Goal: Contribute content: Contribute content

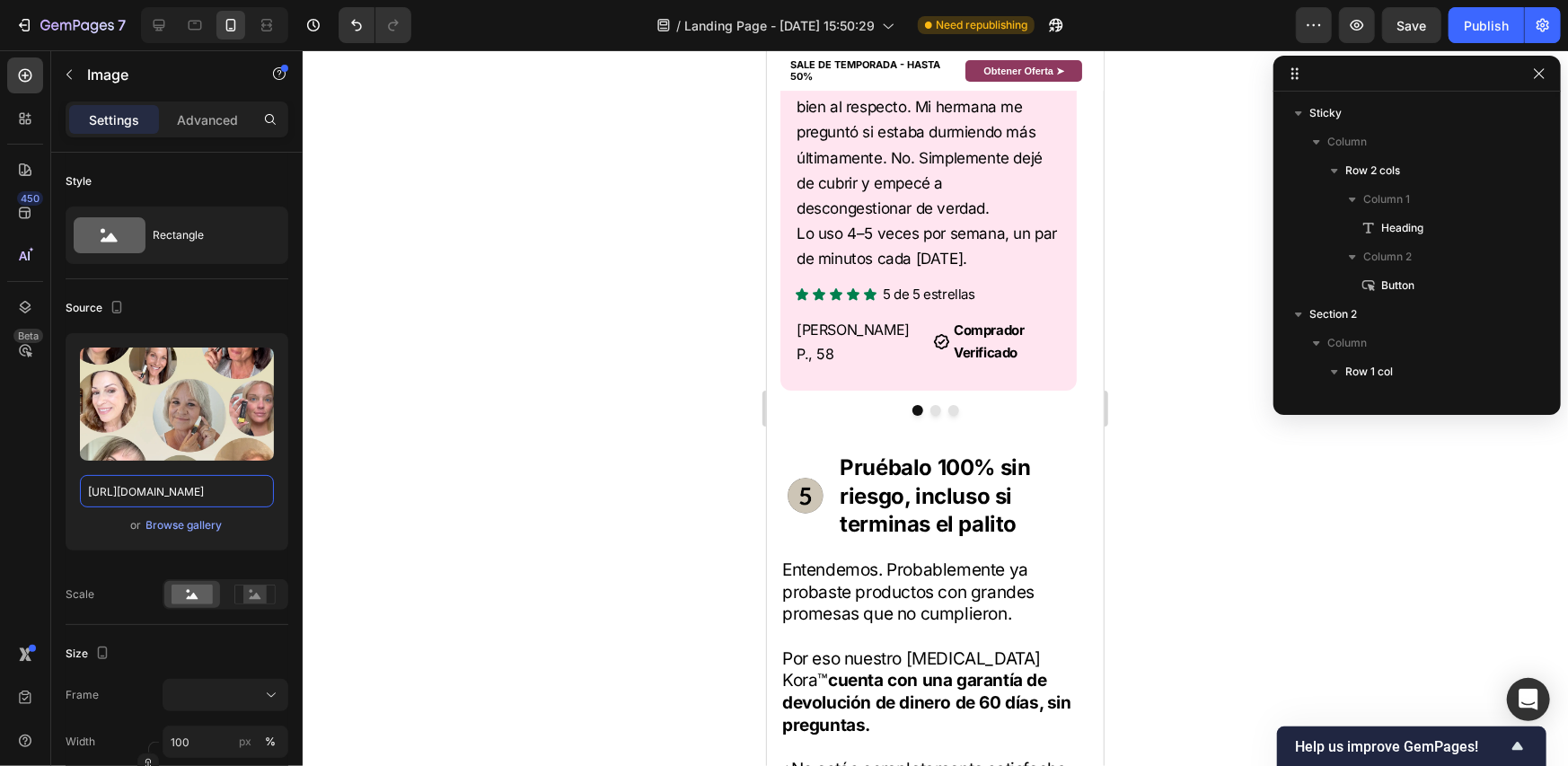
scroll to position [1832, 0]
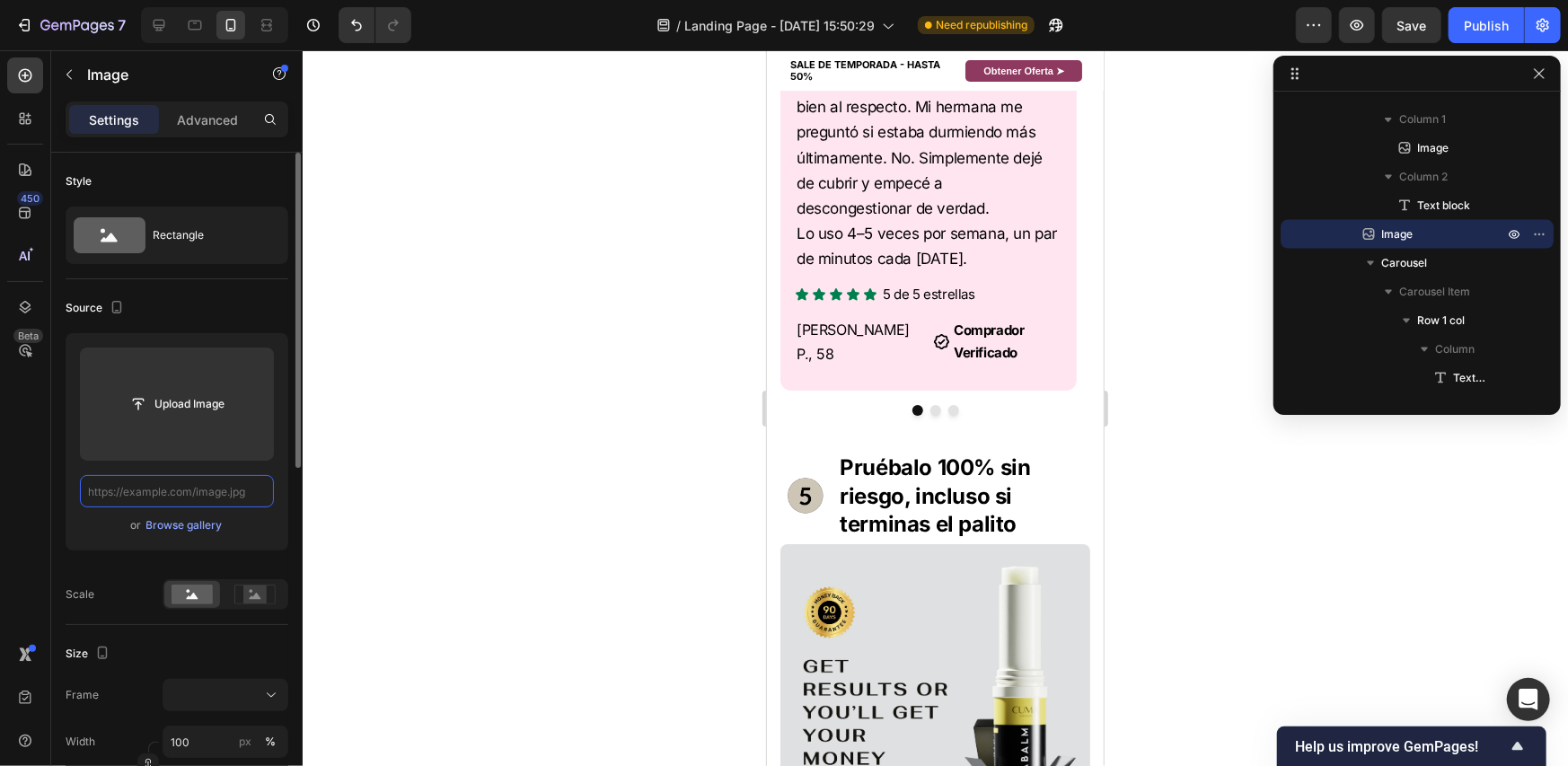
click at [198, 487] on input "text" at bounding box center [176, 491] width 194 height 33
paste input "[URL][DOMAIN_NAME]"
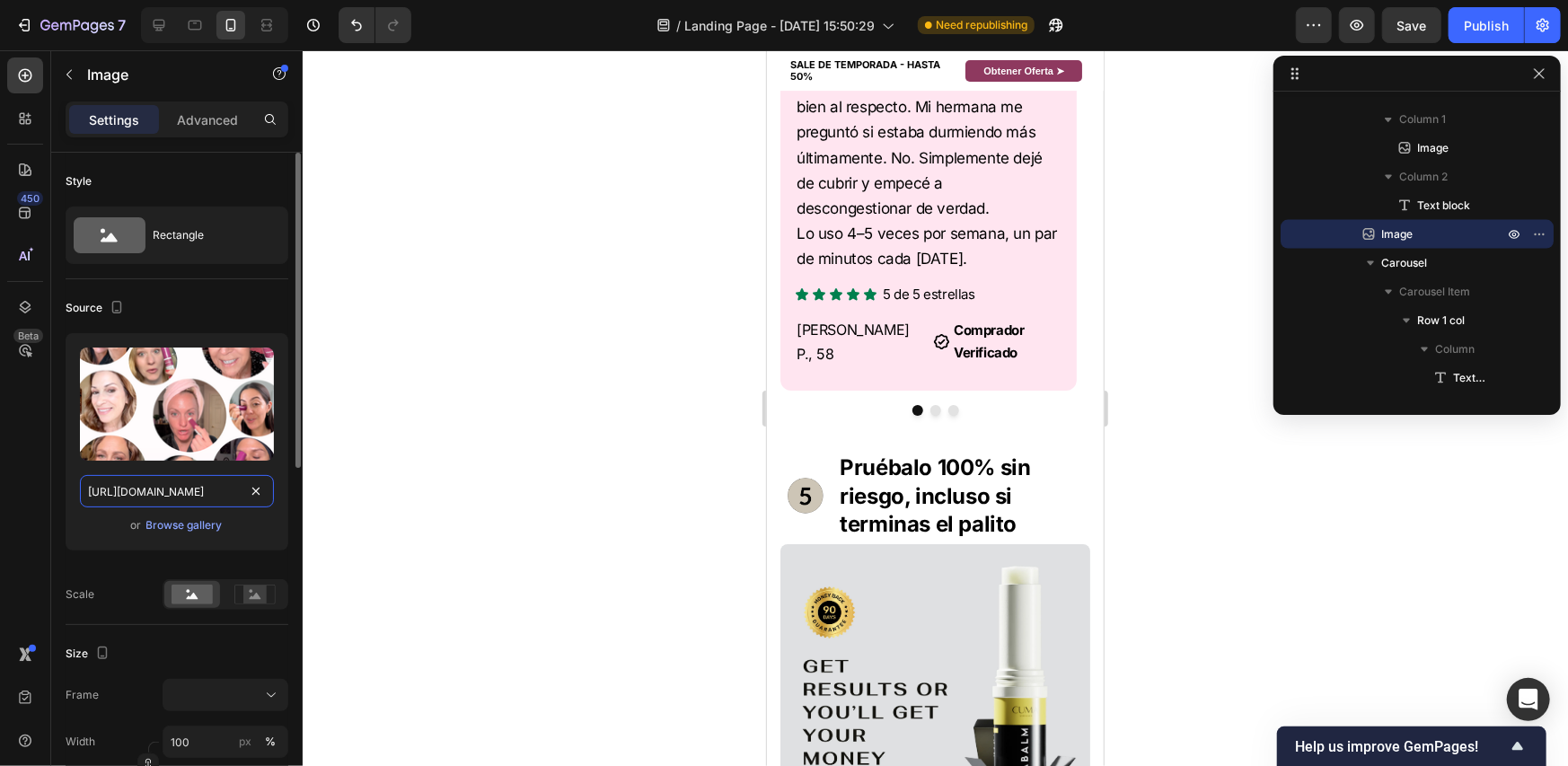
scroll to position [0, 356]
type input "[URL][DOMAIN_NAME]"
click at [1186, 322] on div at bounding box center [935, 408] width 1265 height 715
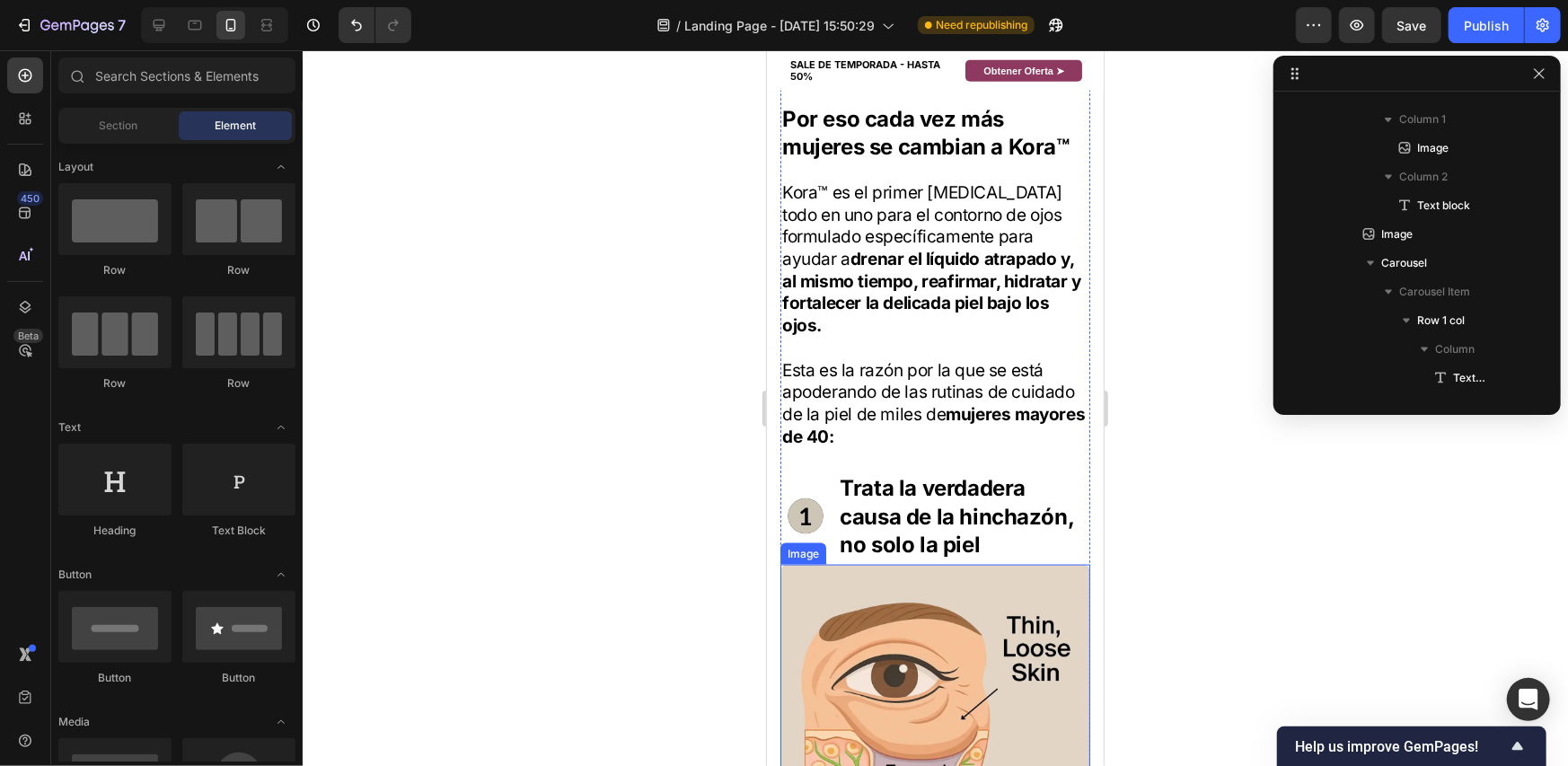
scroll to position [1730, 0]
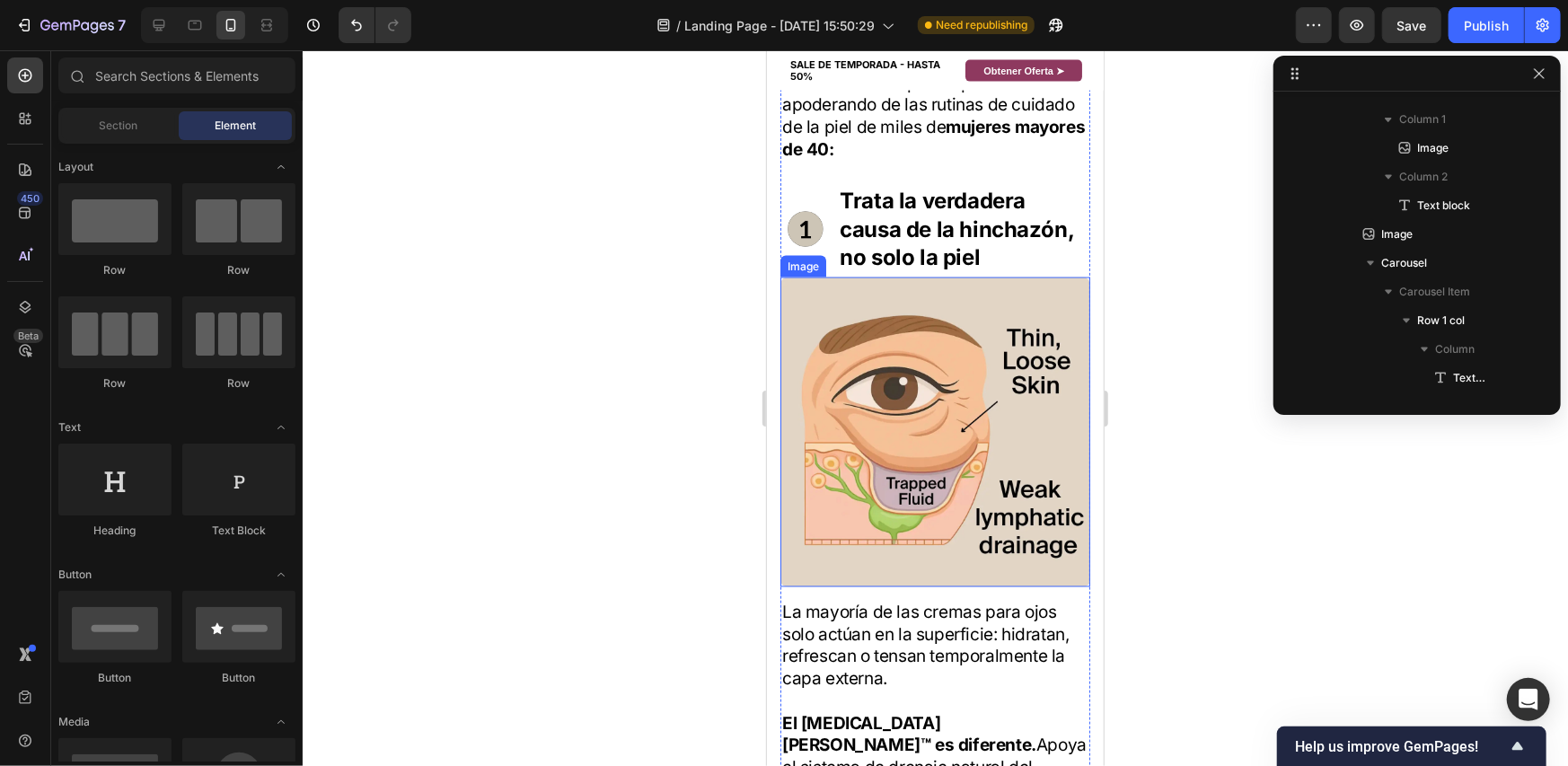
click at [962, 478] on img at bounding box center [934, 431] width 310 height 310
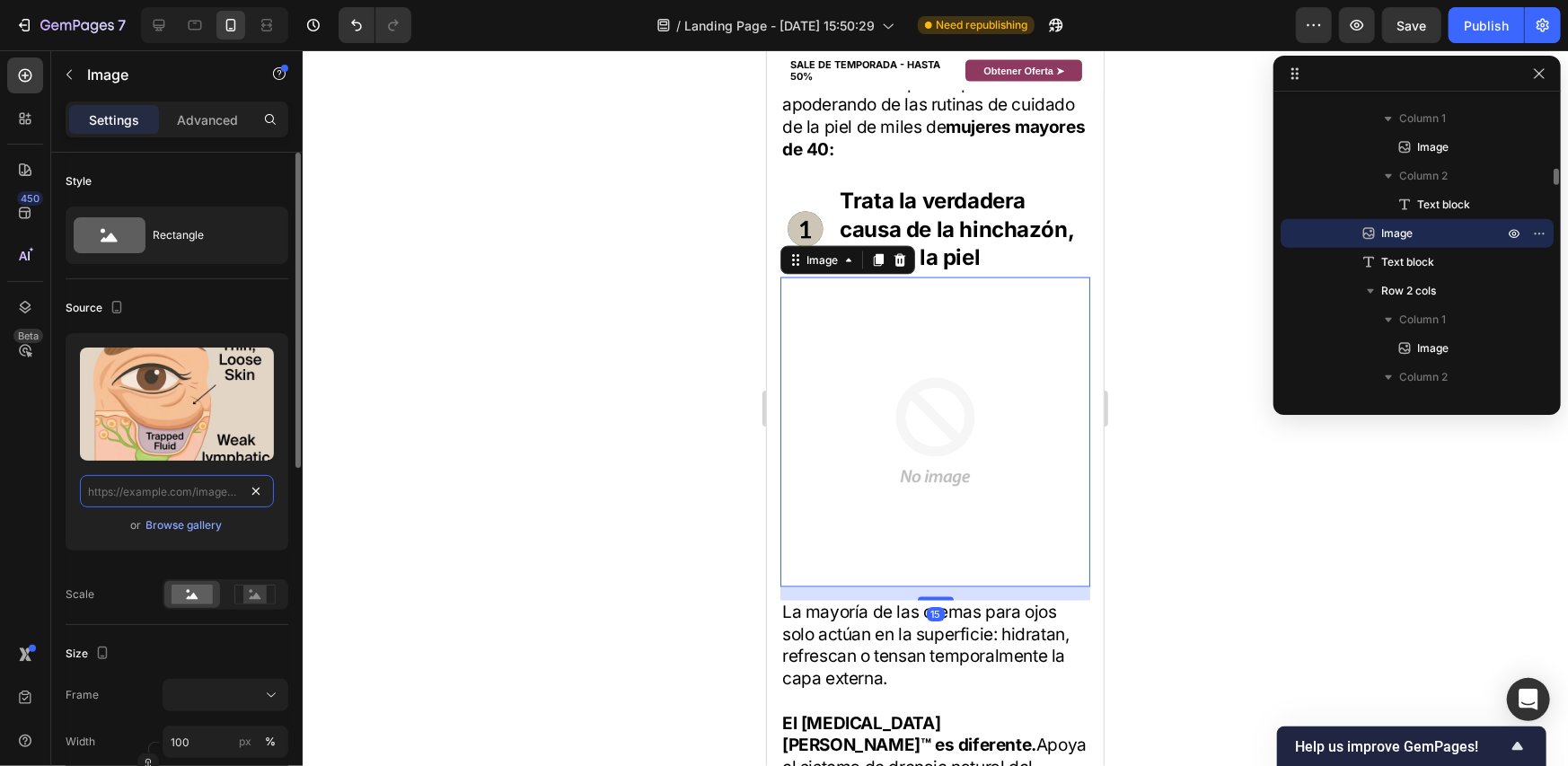
scroll to position [0, 0]
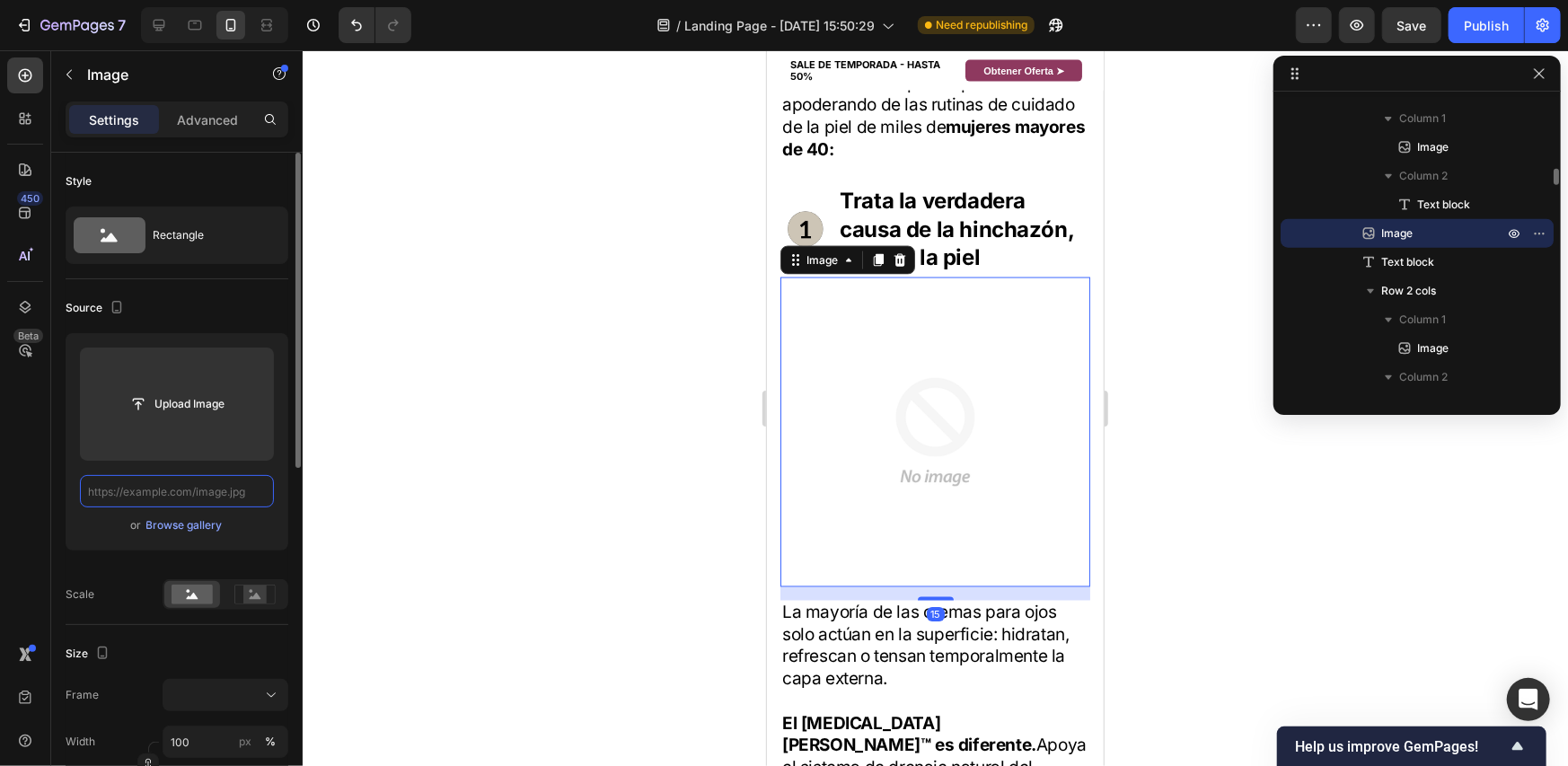
click at [164, 493] on input "text" at bounding box center [176, 491] width 194 height 33
paste input "[URL][DOMAIN_NAME]"
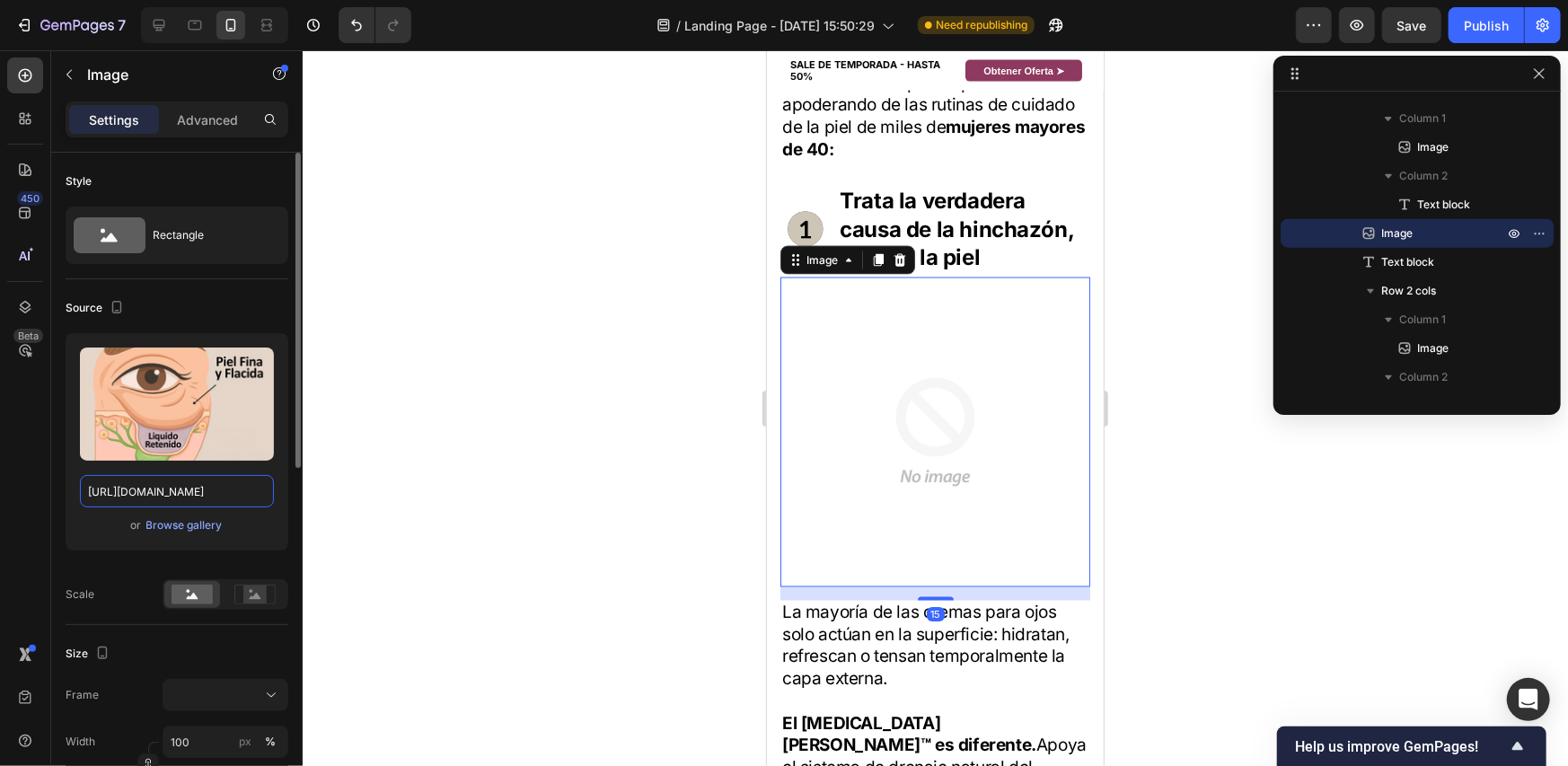
type input "[URL][DOMAIN_NAME]"
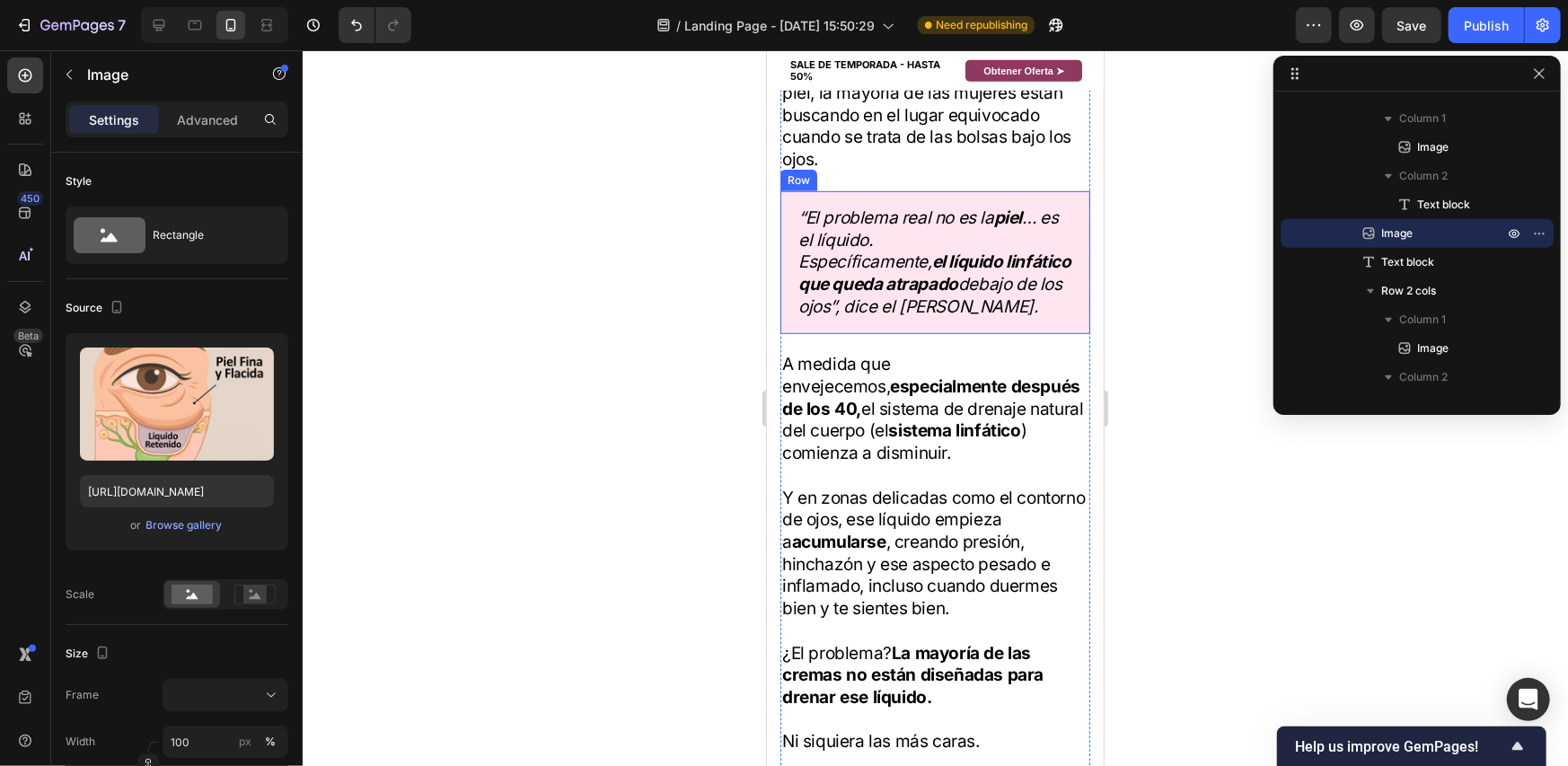
scroll to position [24, 0]
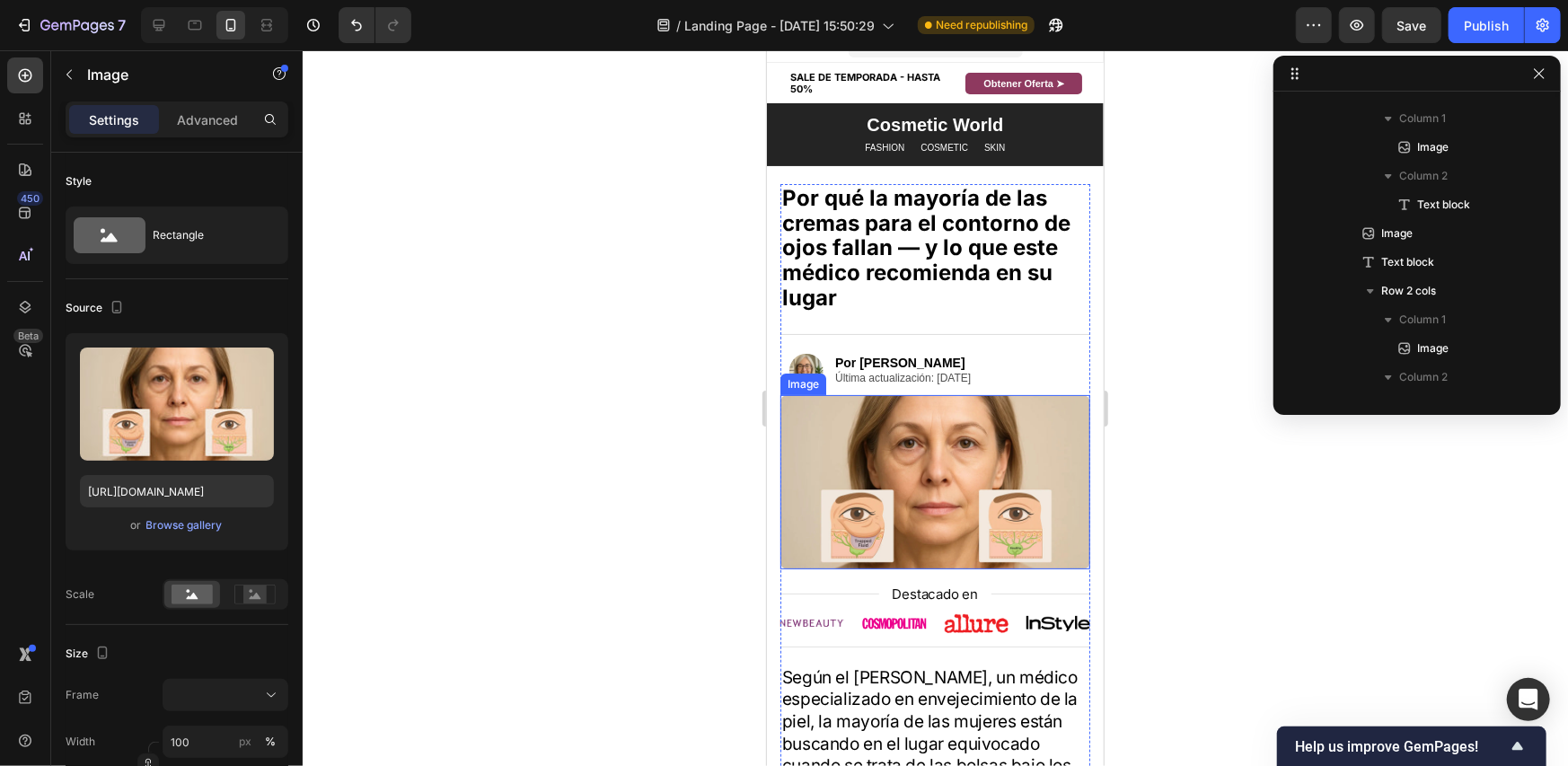
click at [958, 447] on img at bounding box center [934, 481] width 310 height 174
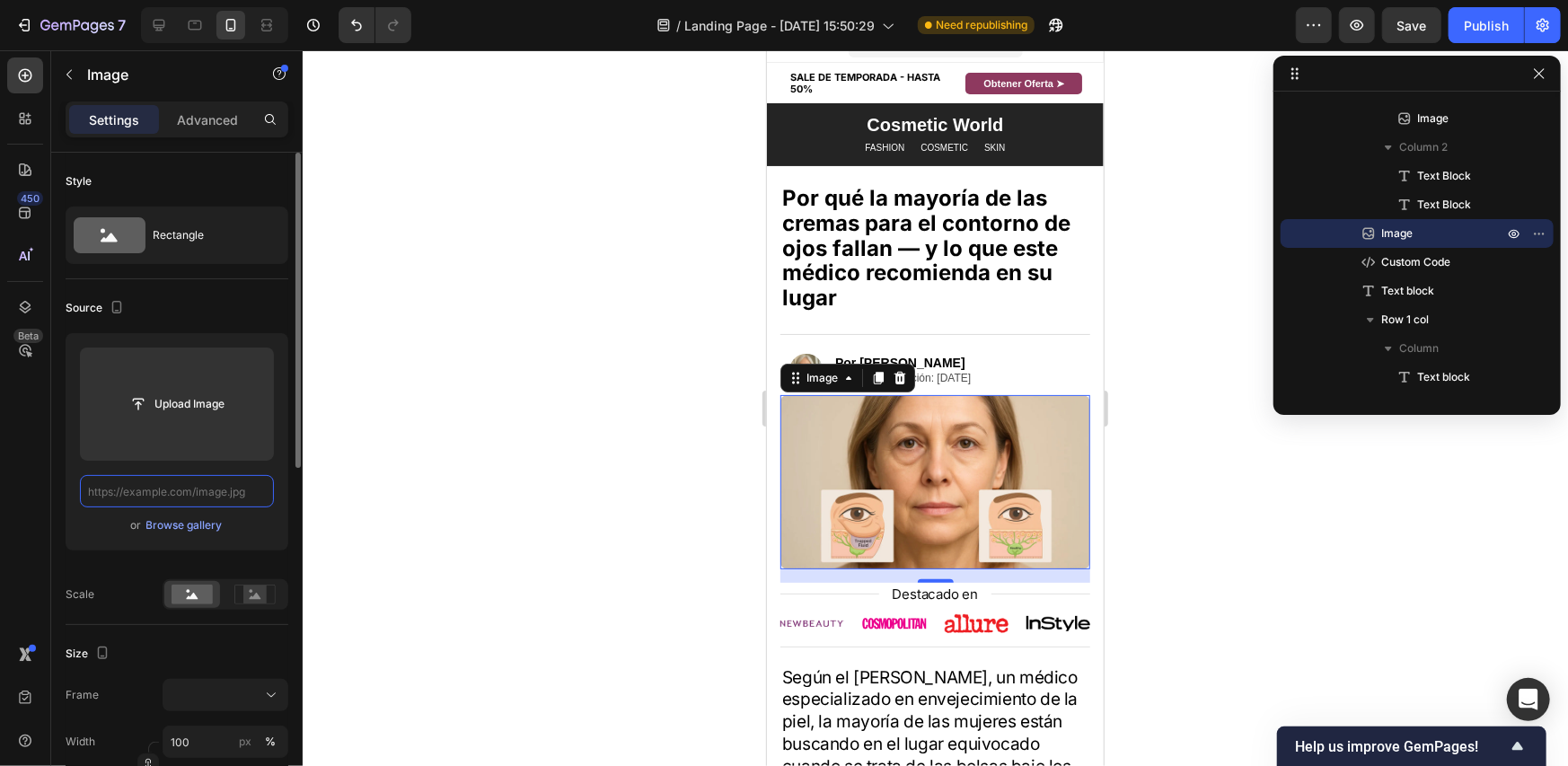
scroll to position [0, 0]
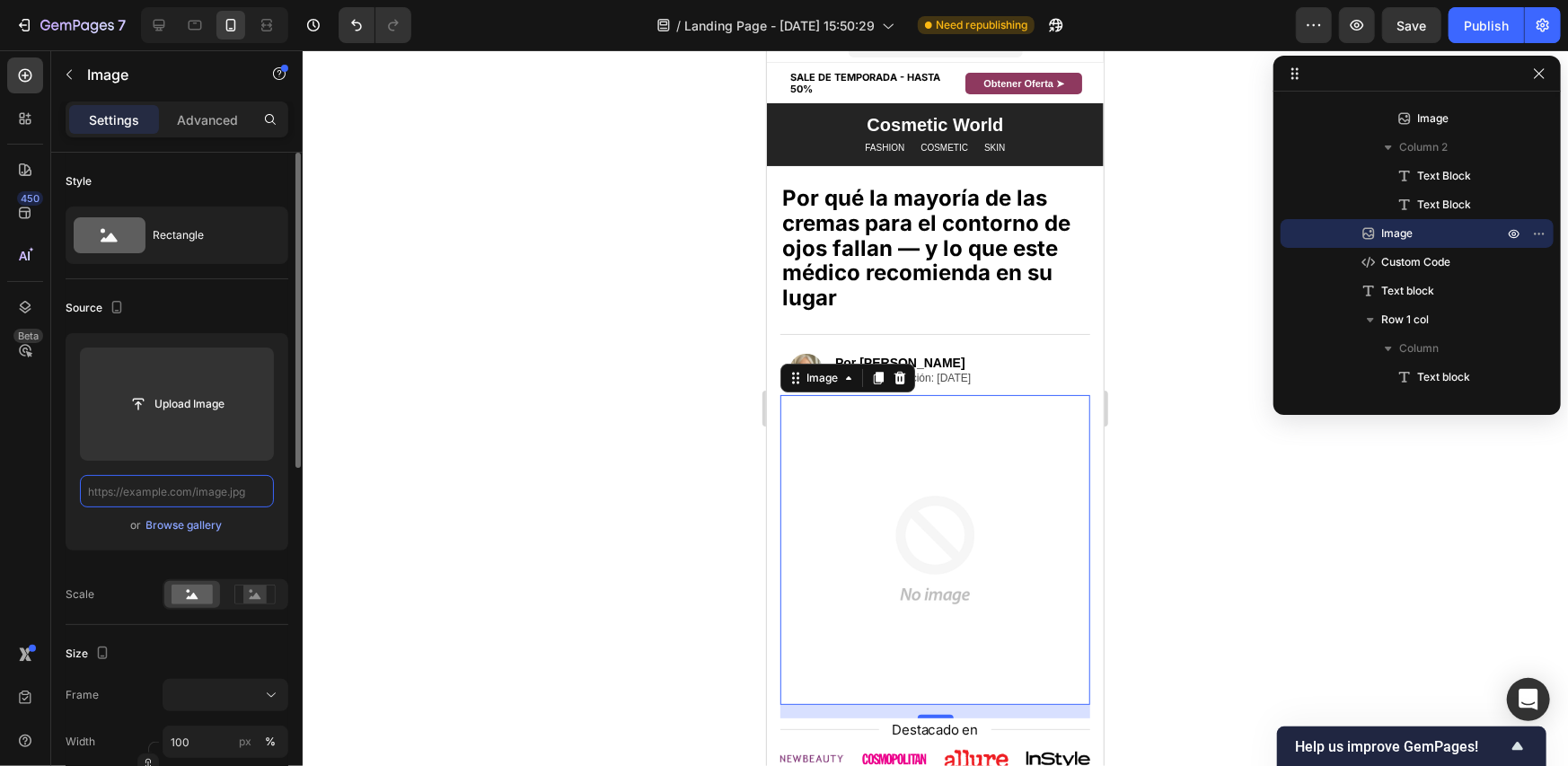
click at [202, 493] on input "text" at bounding box center [176, 491] width 194 height 33
paste input "[URL][DOMAIN_NAME]"
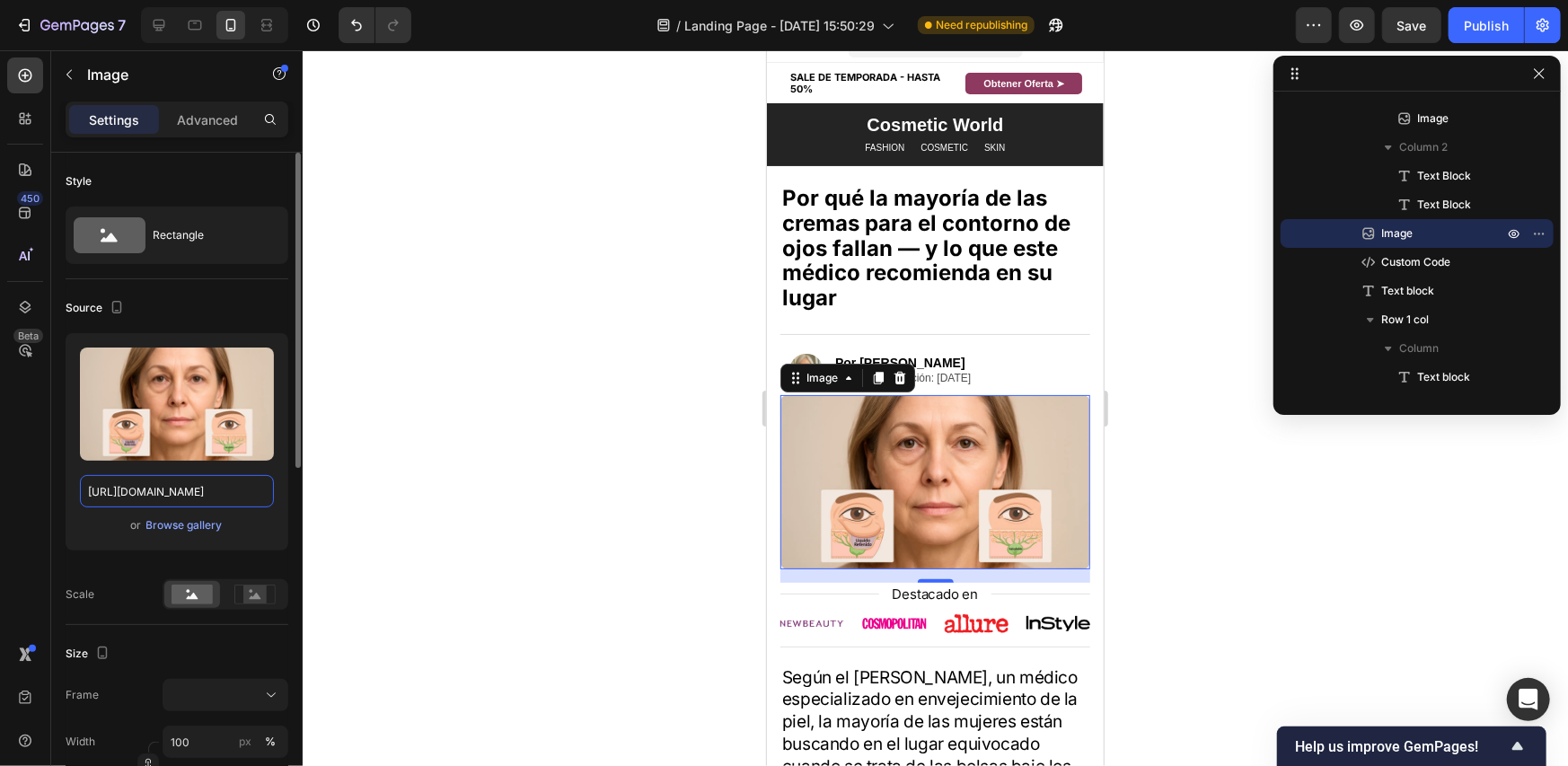
type input "[URL][DOMAIN_NAME]"
click at [102, 526] on div "or Browse gallery" at bounding box center [176, 525] width 194 height 22
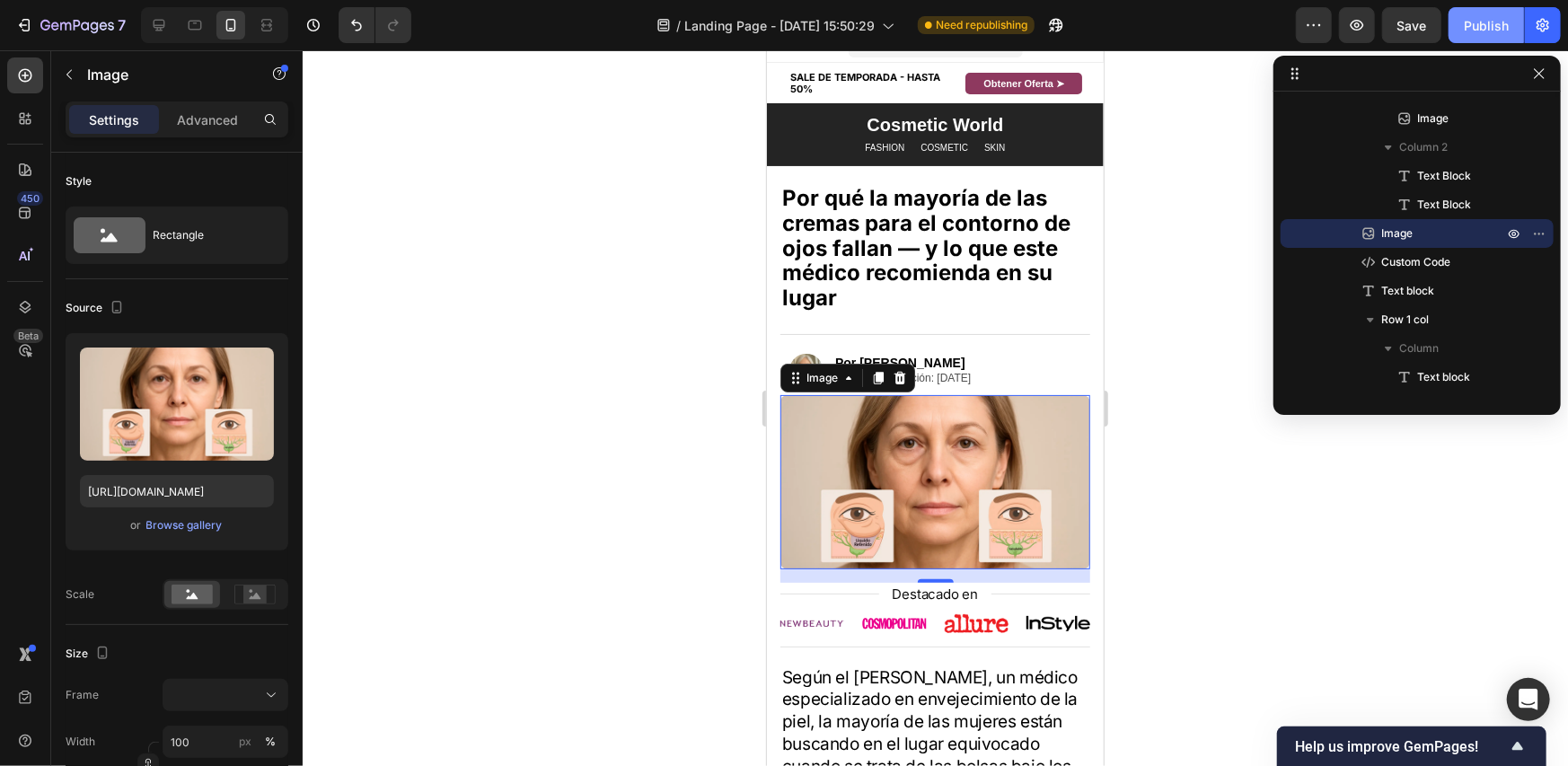
click at [1477, 16] on div "Publish" at bounding box center [1486, 25] width 45 height 19
click at [1196, 397] on div at bounding box center [935, 408] width 1265 height 715
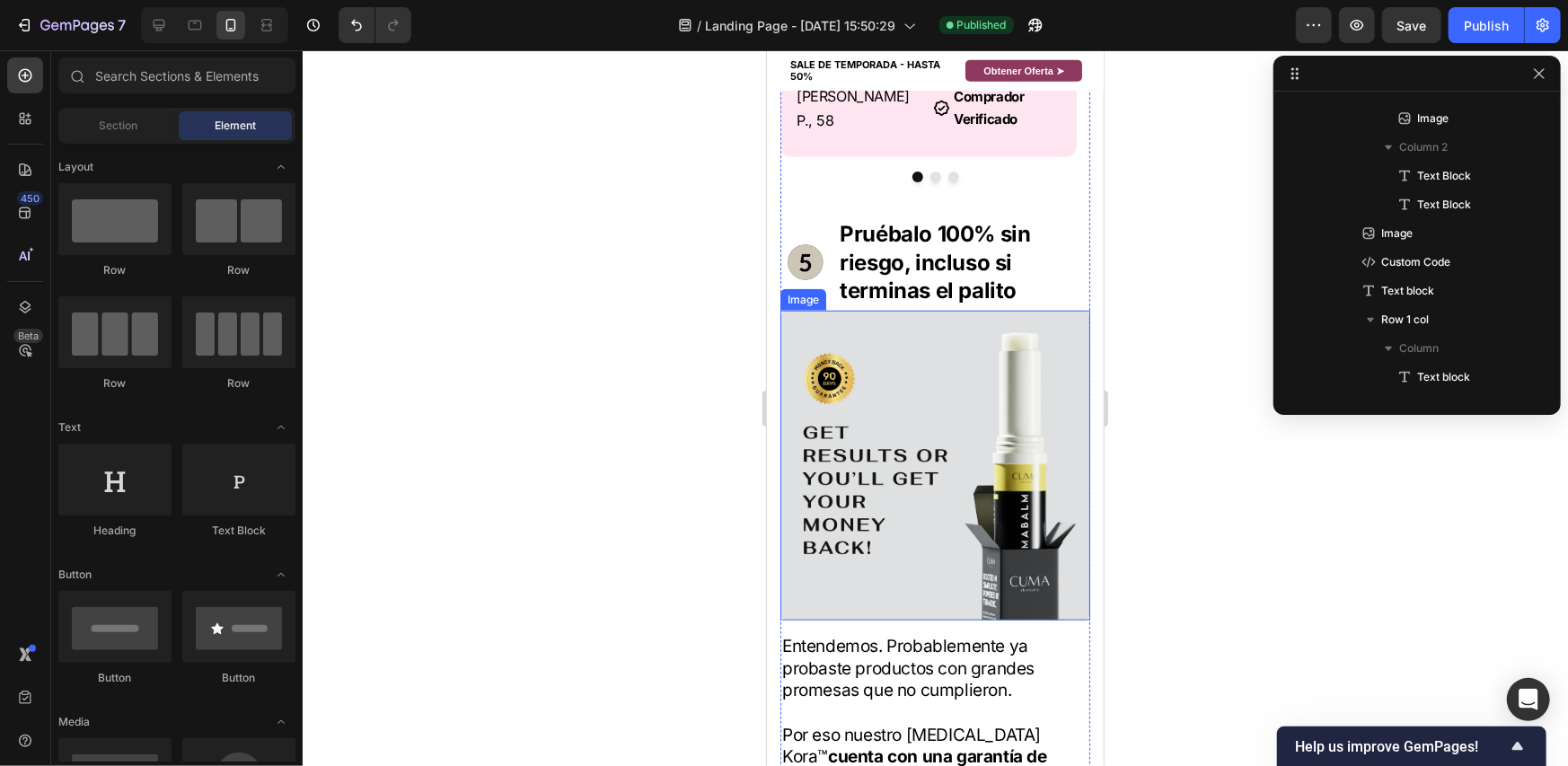
scroll to position [5166, 0]
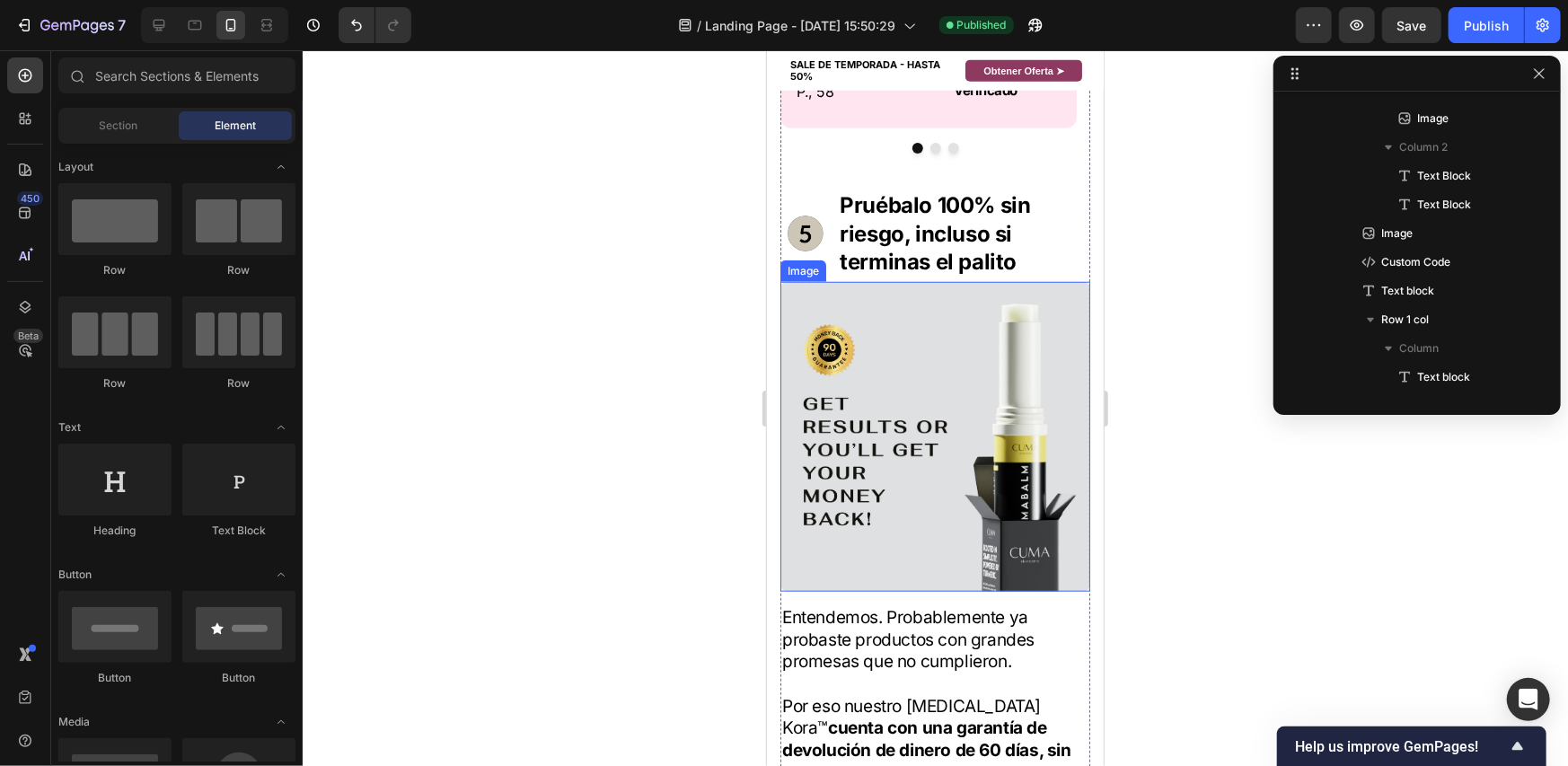
click at [930, 343] on img at bounding box center [934, 435] width 310 height 310
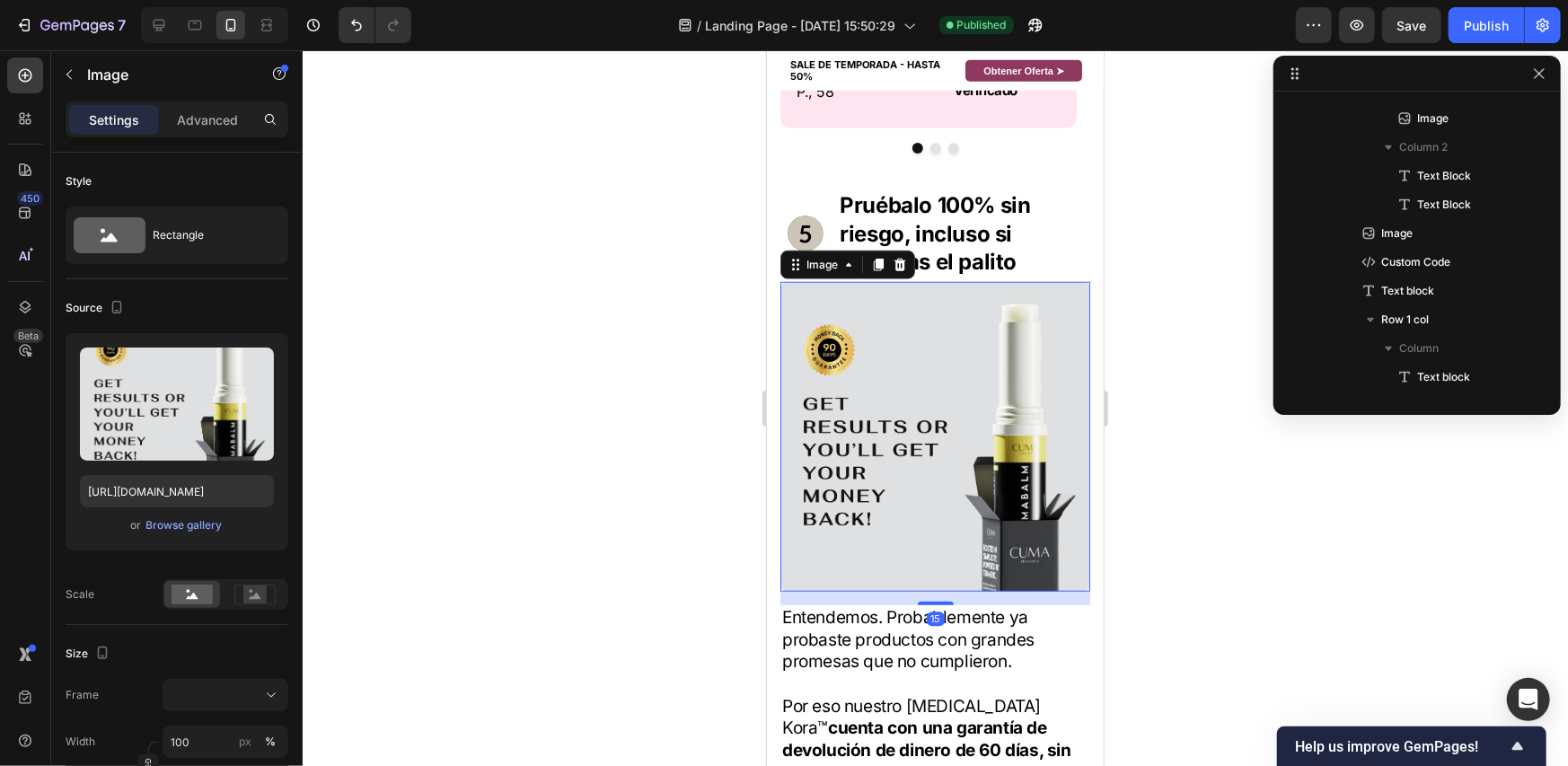
scroll to position [4532, 0]
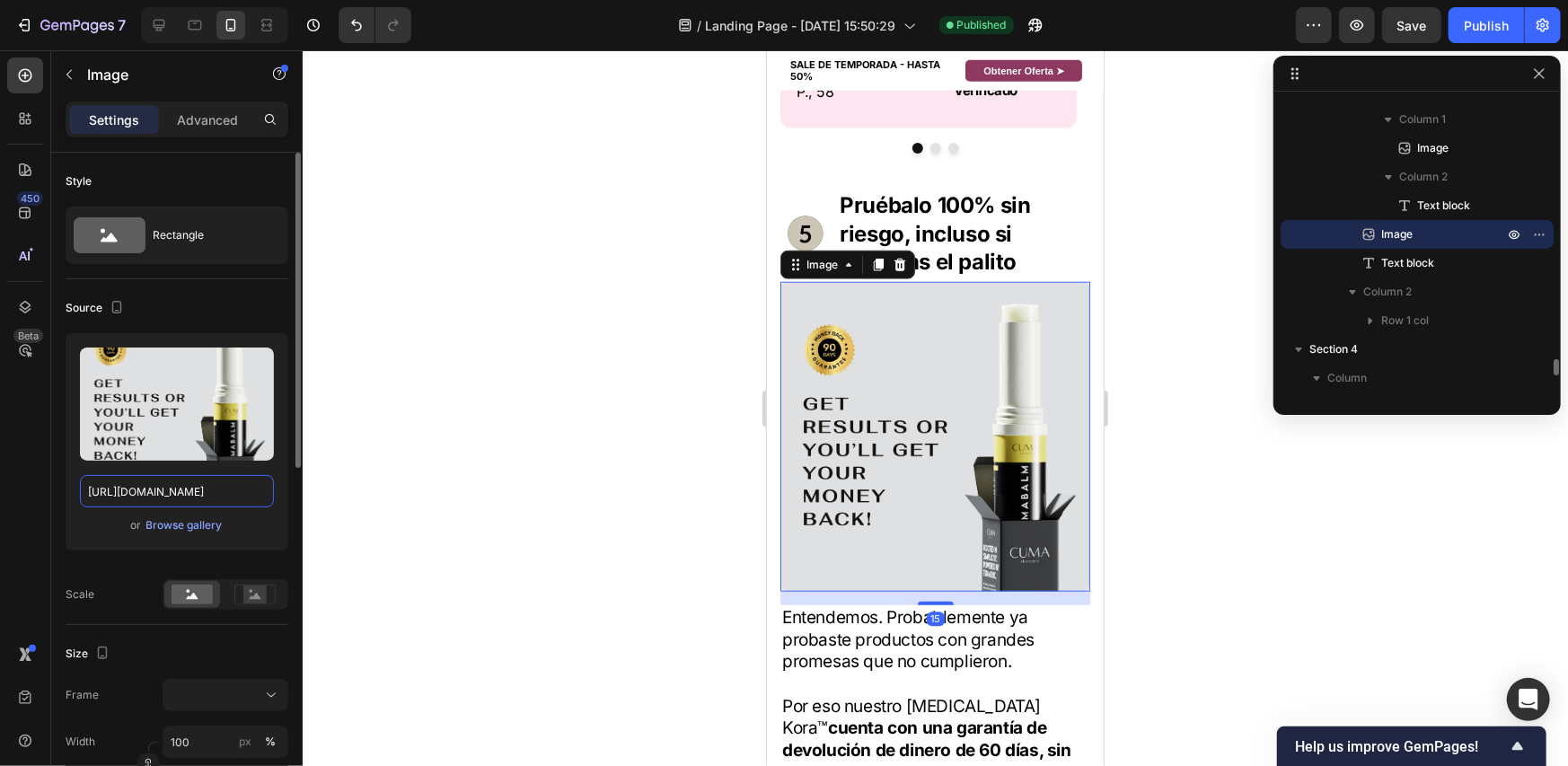
click at [173, 479] on input "[URL][DOMAIN_NAME]" at bounding box center [176, 491] width 194 height 33
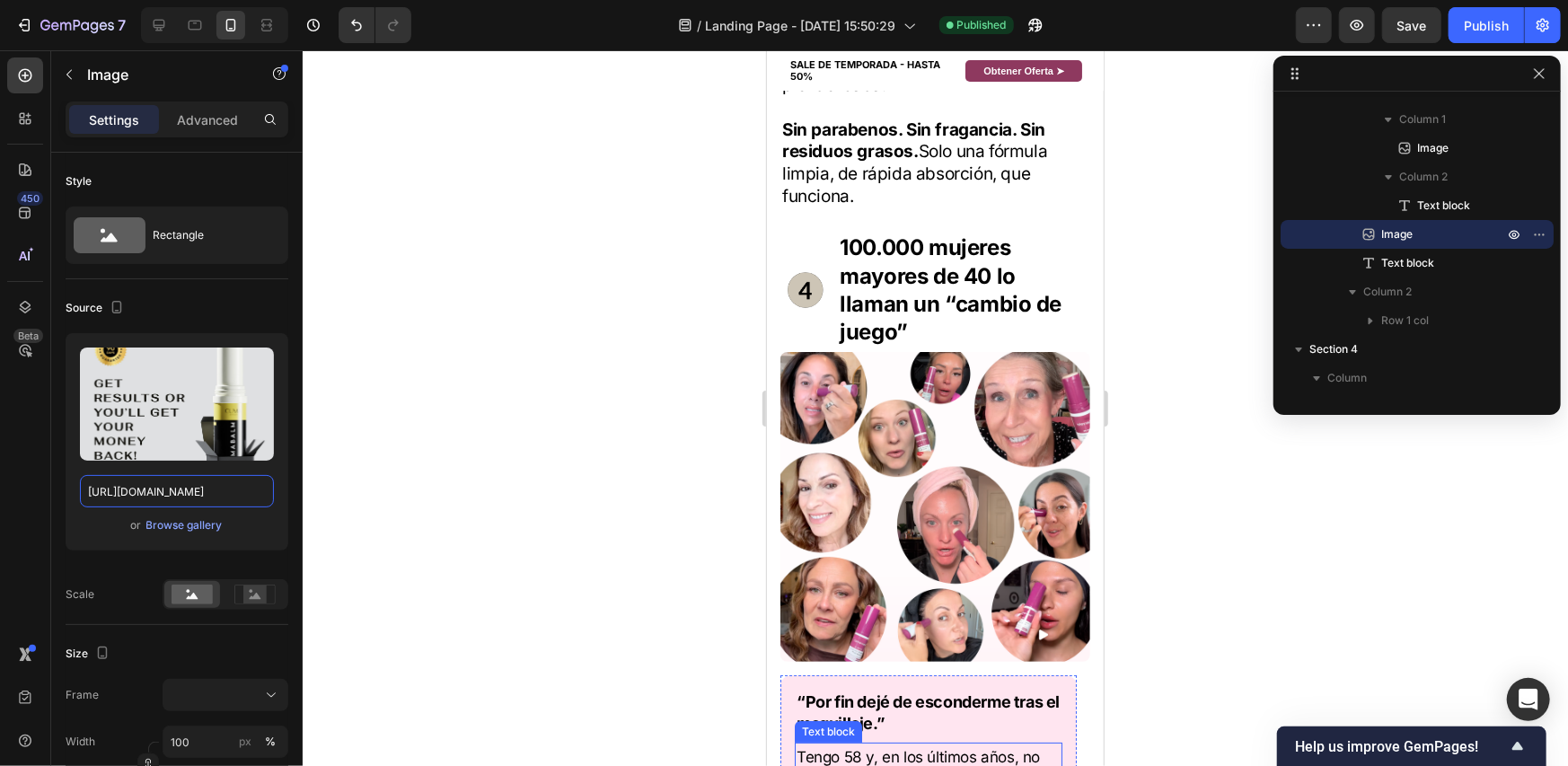
scroll to position [4023, 0]
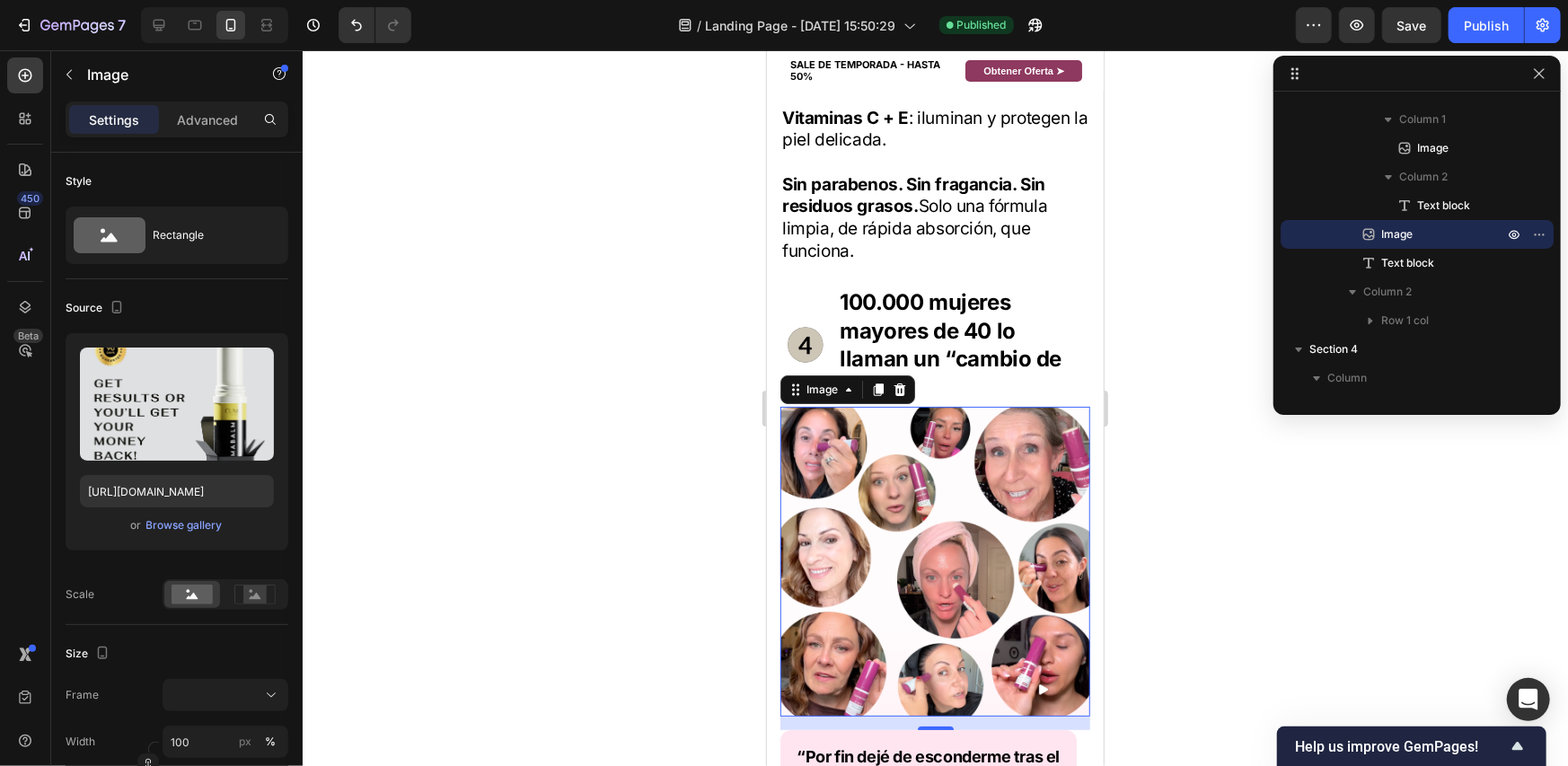
click at [951, 444] on img at bounding box center [934, 560] width 310 height 310
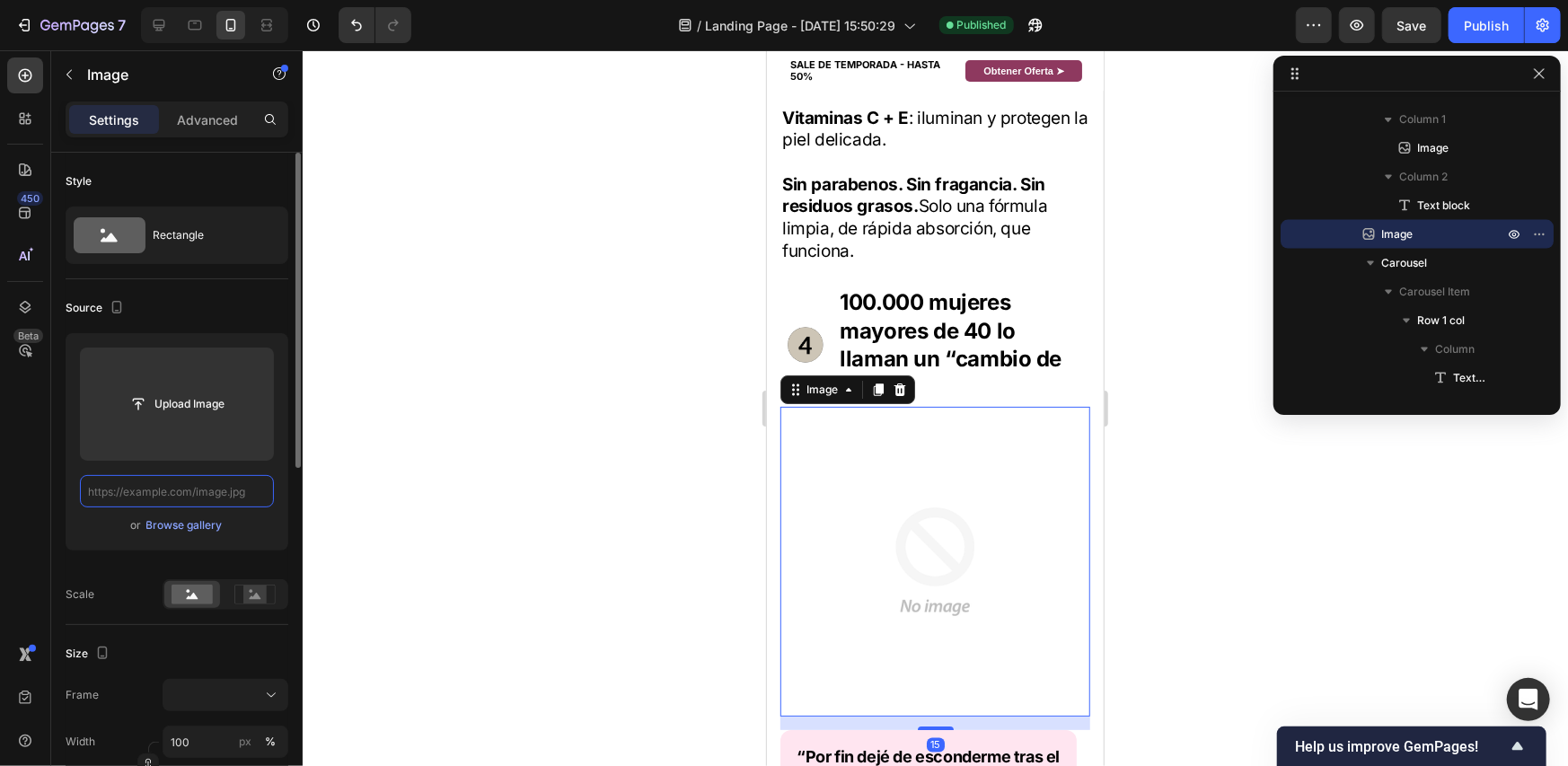
scroll to position [0, 0]
paste input "[URL][DOMAIN_NAME]"
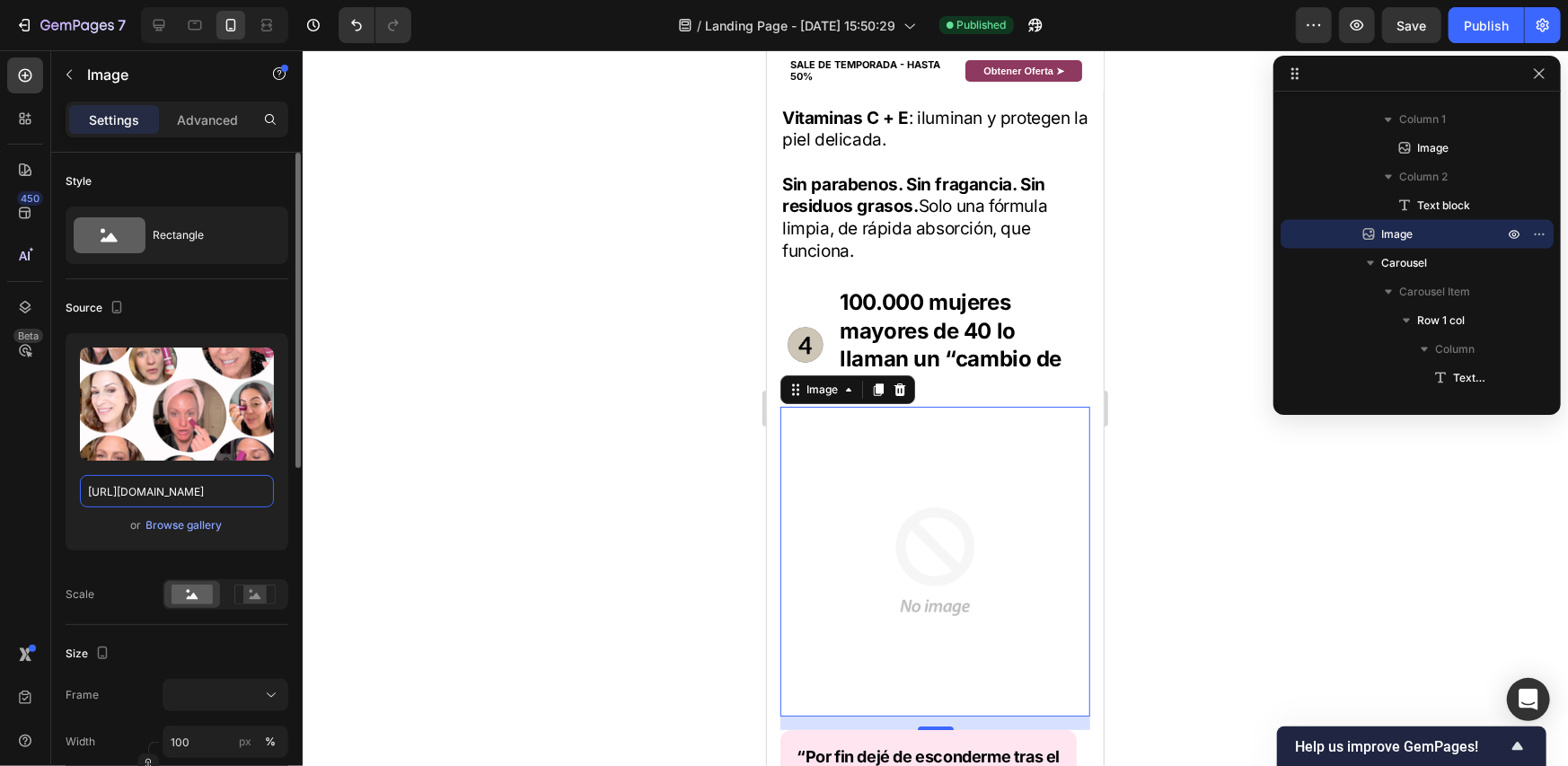
type input "[URL][DOMAIN_NAME]"
click at [72, 485] on div "Upload Image [URL][DOMAIN_NAME] or Browse gallery" at bounding box center [177, 441] width 223 height 217
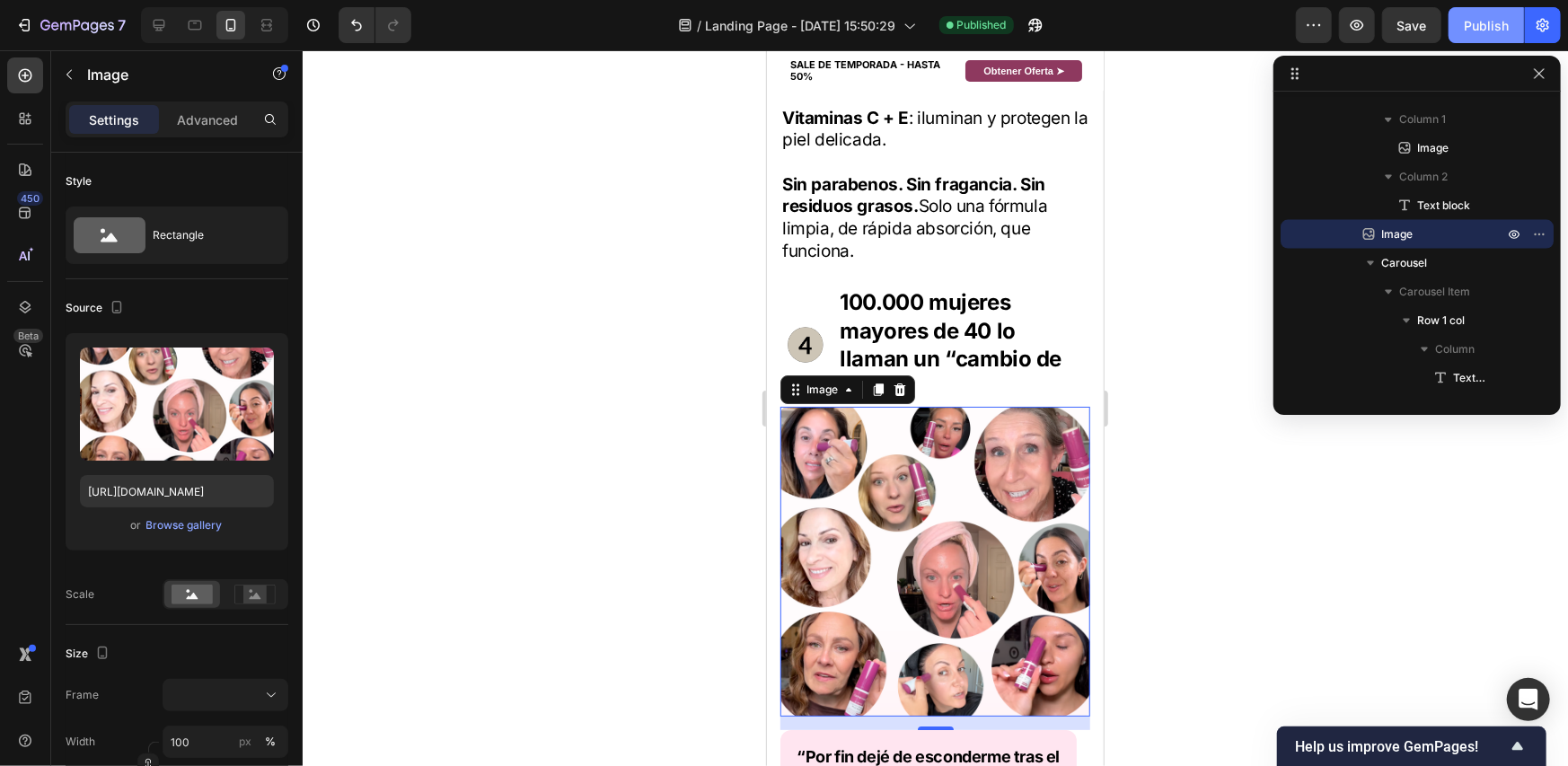
click at [1494, 37] on button "Publish" at bounding box center [1486, 25] width 76 height 36
